Goal: Information Seeking & Learning: Find specific page/section

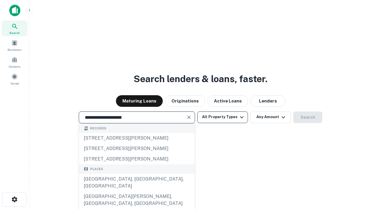
click at [136, 191] on div "[GEOGRAPHIC_DATA], [GEOGRAPHIC_DATA], [GEOGRAPHIC_DATA]" at bounding box center [137, 182] width 116 height 17
click at [222, 117] on button "All Property Types" at bounding box center [222, 117] width 51 height 12
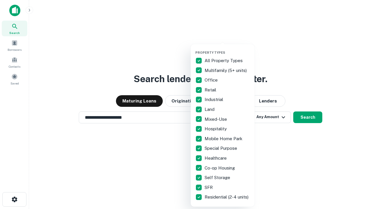
type input "**********"
click at [227, 49] on button "button" at bounding box center [227, 49] width 64 height 0
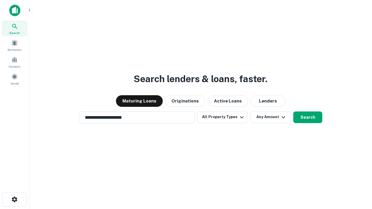
scroll to position [9, 0]
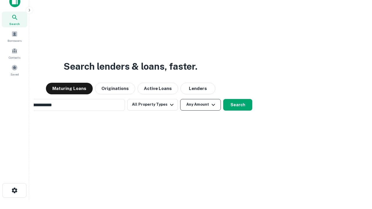
click at [180, 99] on button "Any Amount" at bounding box center [200, 105] width 41 height 12
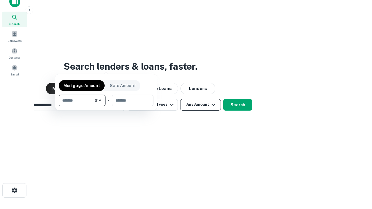
scroll to position [9, 0]
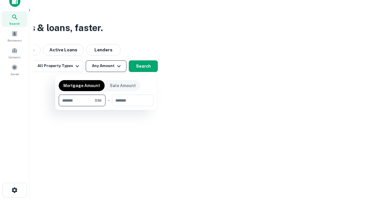
type input "*******"
click at [106, 106] on button "button" at bounding box center [106, 106] width 95 height 0
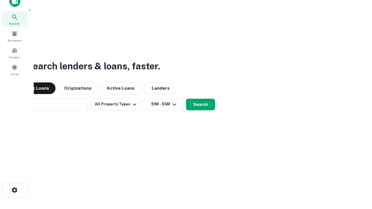
scroll to position [9, 0]
click at [186, 99] on button "Search" at bounding box center [200, 105] width 29 height 12
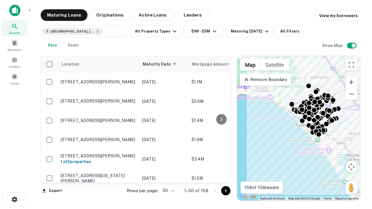
click at [167, 190] on body "Search Borrowers Contacts Saved Maturing Loans Originations Active Loans Lender…" at bounding box center [186, 104] width 372 height 209
click at [168, 176] on li "25" at bounding box center [167, 176] width 17 height 10
